Goal: Check status: Check status

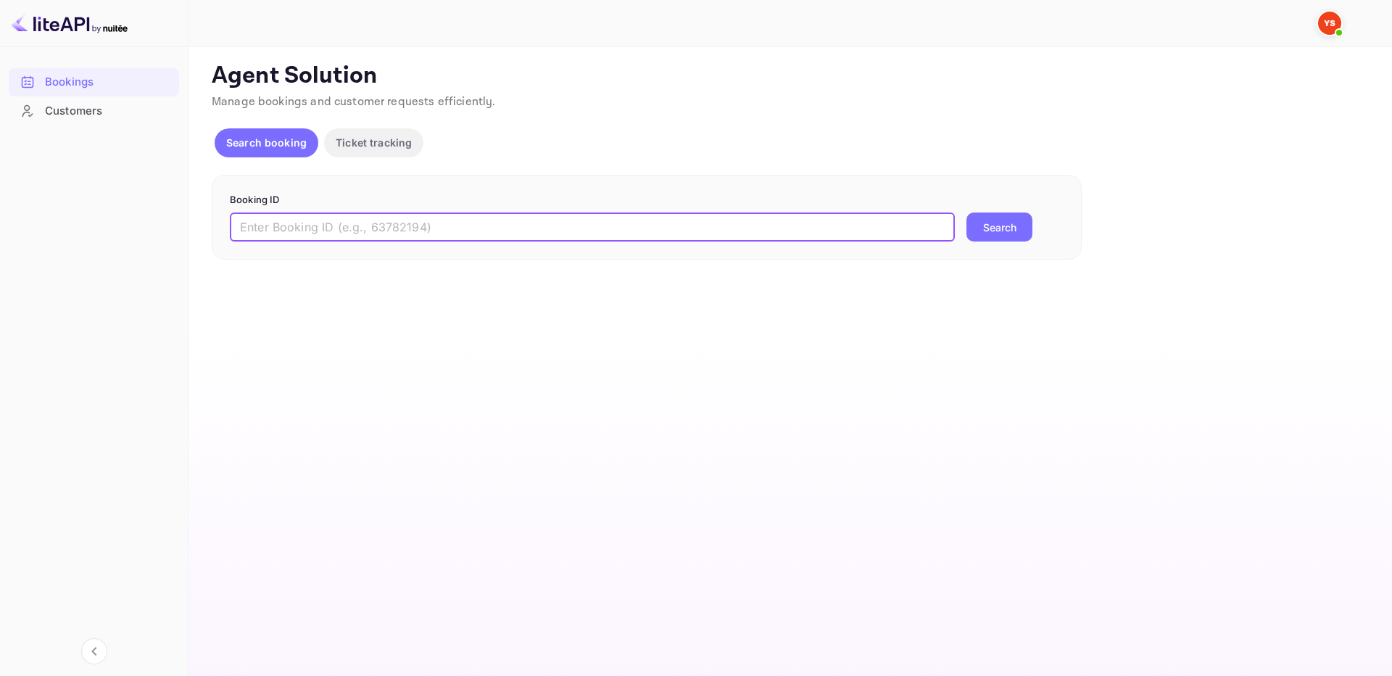
click at [592, 225] on input "text" at bounding box center [592, 226] width 725 height 29
type input "9081623"
click at [1004, 223] on button "Search" at bounding box center [1000, 226] width 66 height 29
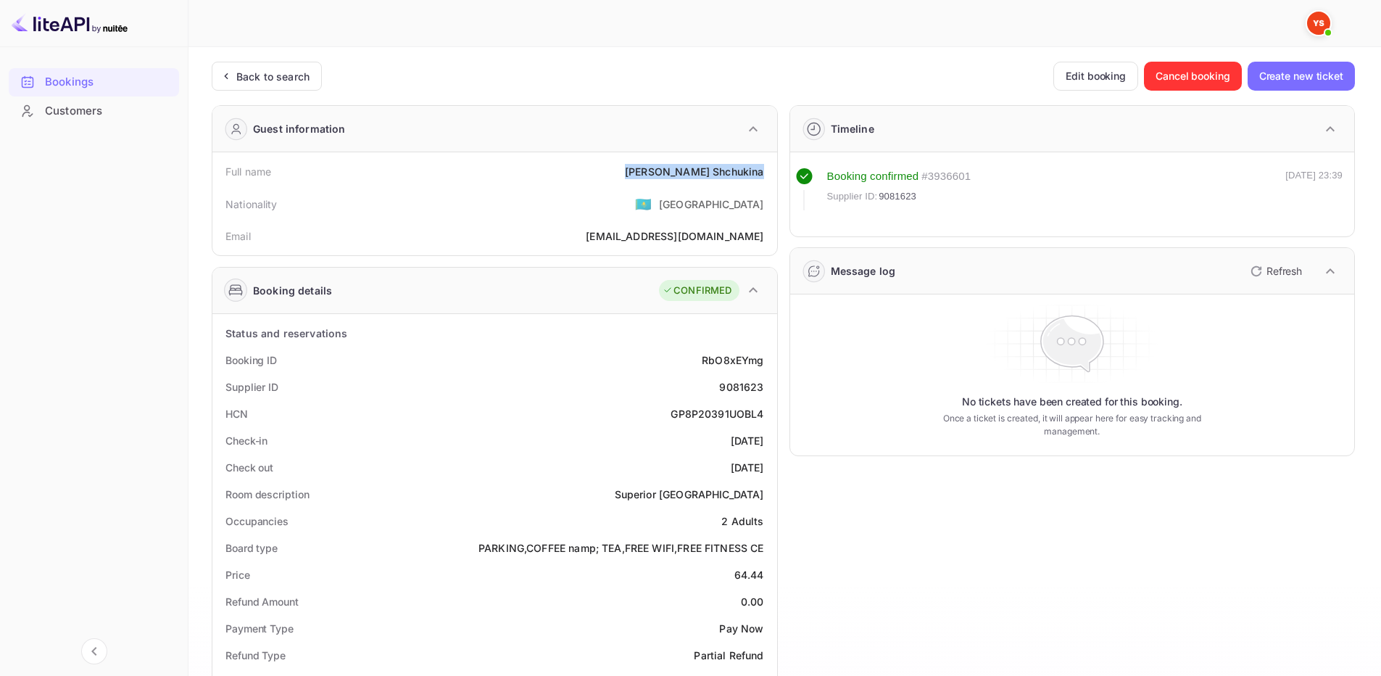
drag, startPoint x: 685, startPoint y: 163, endPoint x: 764, endPoint y: 168, distance: 79.2
click at [764, 168] on div "Full name [PERSON_NAME]" at bounding box center [494, 171] width 553 height 27
copy div "[PERSON_NAME]"
drag, startPoint x: 750, startPoint y: 575, endPoint x: 769, endPoint y: 572, distance: 19.8
click at [769, 572] on div "Price 64.44" at bounding box center [494, 574] width 553 height 27
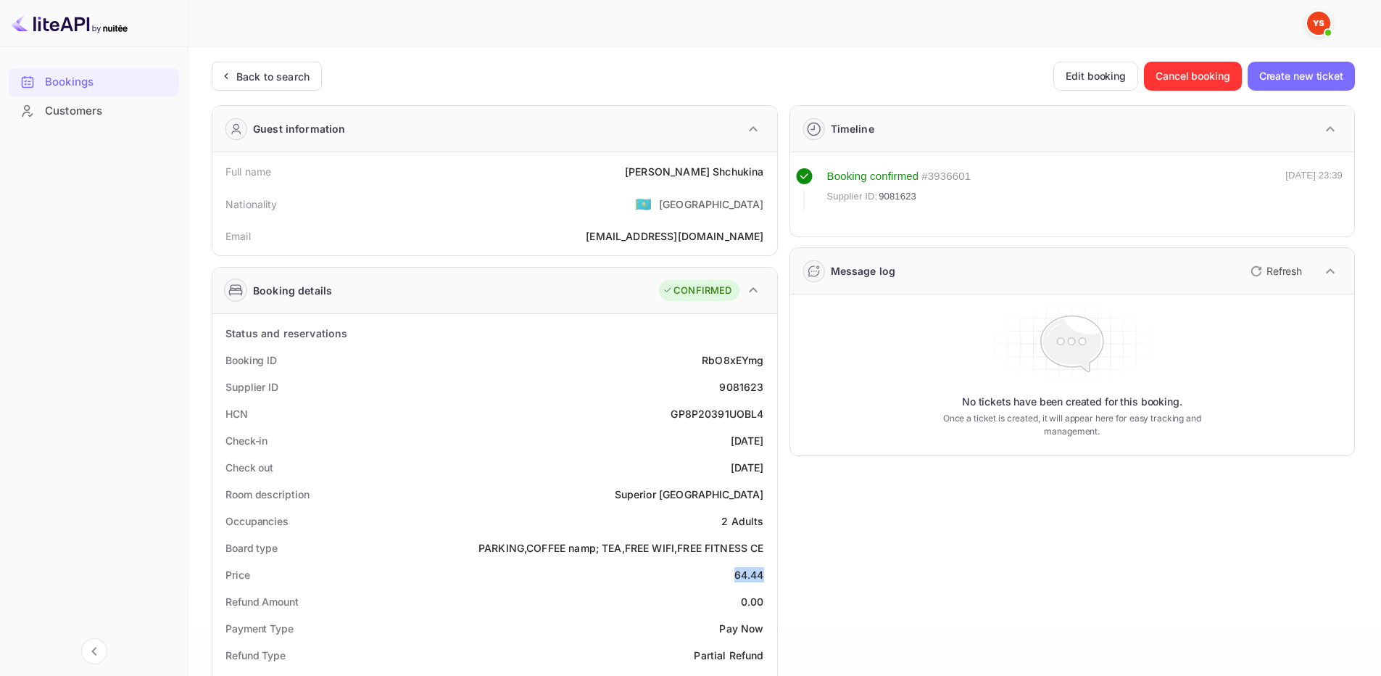
copy div "64.44"
